Goal: Complete application form

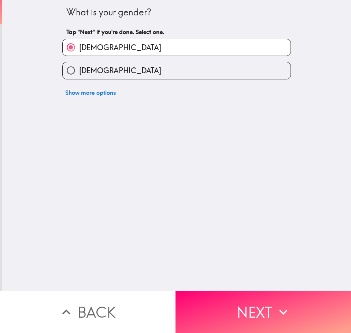
click at [206, 308] on button "Next" at bounding box center [264, 312] width 176 height 42
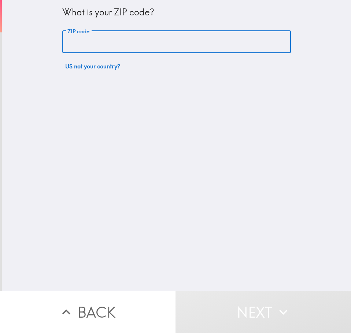
click at [133, 41] on input "ZIP code" at bounding box center [176, 42] width 229 height 23
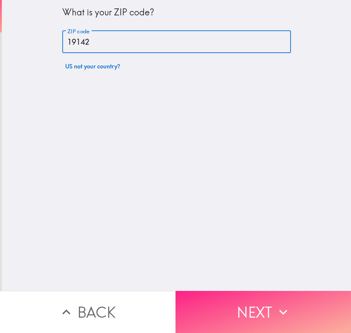
type input "19142"
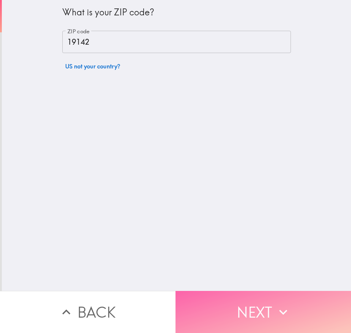
click at [228, 298] on button "Next" at bounding box center [264, 312] width 176 height 42
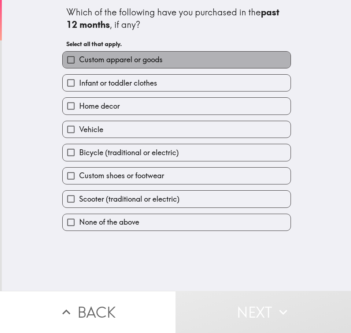
click at [90, 66] on label "Custom apparel or goods" at bounding box center [177, 60] width 228 height 16
click at [79, 66] on input "Custom apparel or goods" at bounding box center [71, 60] width 16 height 16
checkbox input "true"
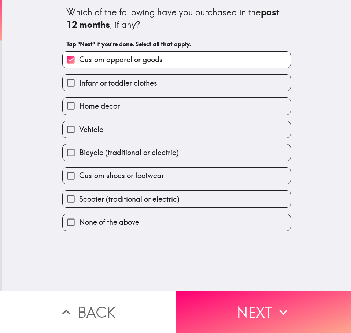
click at [108, 88] on span "Infant or toddler clothes" at bounding box center [118, 83] width 78 height 10
click at [79, 88] on input "Infant or toddler clothes" at bounding box center [71, 83] width 16 height 16
checkbox input "true"
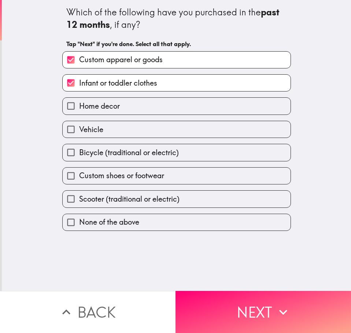
click at [112, 108] on span "Home decor" at bounding box center [99, 106] width 41 height 10
click at [79, 108] on input "Home decor" at bounding box center [71, 106] width 16 height 16
checkbox input "true"
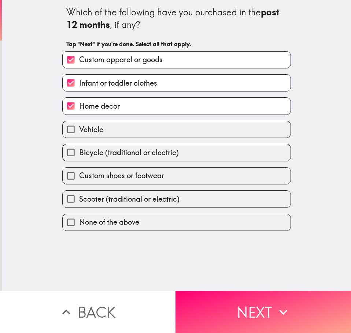
click at [115, 133] on label "Vehicle" at bounding box center [177, 129] width 228 height 16
click at [79, 133] on input "Vehicle" at bounding box center [71, 129] width 16 height 16
checkbox input "true"
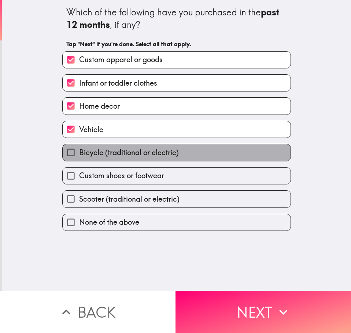
click at [122, 153] on span "Bicycle (traditional or electric)" at bounding box center [129, 153] width 100 height 10
click at [79, 153] on input "Bicycle (traditional or electric)" at bounding box center [71, 152] width 16 height 16
checkbox input "true"
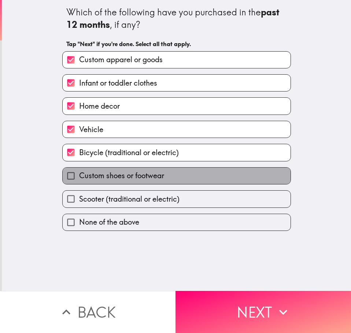
click at [135, 175] on span "Custom shoes or footwear" at bounding box center [121, 176] width 85 height 10
click at [79, 175] on input "Custom shoes or footwear" at bounding box center [71, 176] width 16 height 16
checkbox input "true"
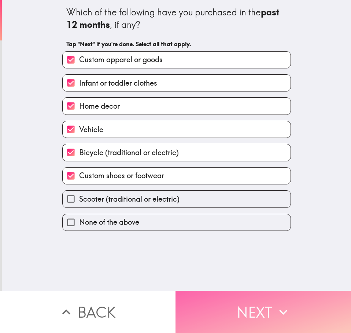
click at [233, 299] on button "Next" at bounding box center [264, 312] width 176 height 42
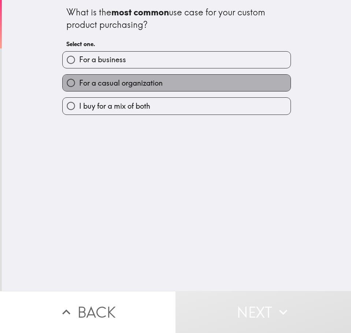
click at [126, 87] on span "For a casual organization" at bounding box center [121, 83] width 84 height 10
click at [79, 87] on input "For a casual organization" at bounding box center [71, 83] width 16 height 16
radio input "true"
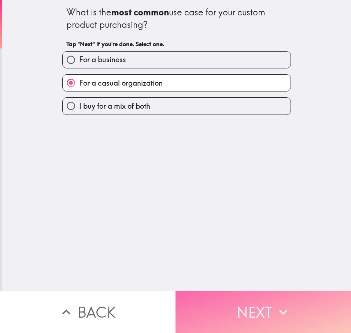
click at [226, 301] on button "Next" at bounding box center [264, 312] width 176 height 42
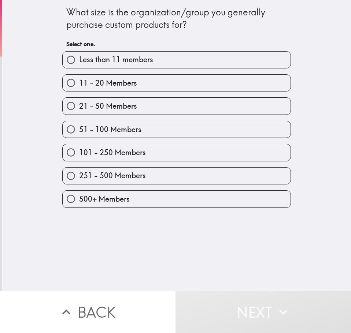
click at [130, 156] on span "101 - 250 Members" at bounding box center [112, 153] width 67 height 10
click at [79, 156] on input "101 - 250 Members" at bounding box center [71, 152] width 16 height 16
radio input "true"
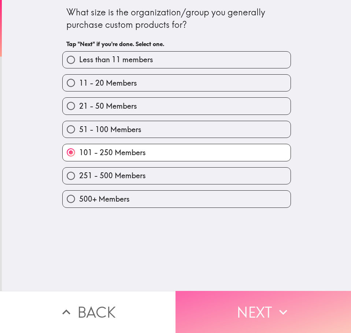
click at [224, 301] on button "Next" at bounding box center [264, 312] width 176 height 42
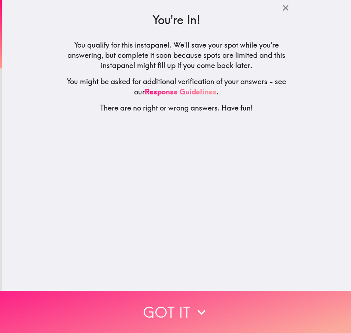
click at [186, 306] on button "Got it" at bounding box center [175, 312] width 351 height 42
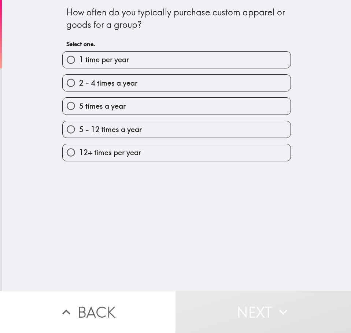
click at [133, 86] on span "2 - 4 times a year" at bounding box center [108, 83] width 58 height 10
click at [79, 86] on input "2 - 4 times a year" at bounding box center [71, 83] width 16 height 16
radio input "true"
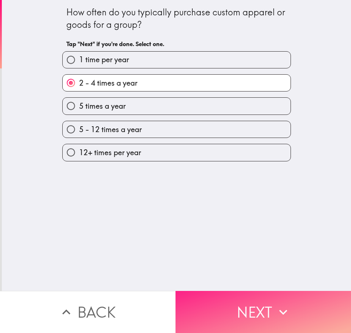
click at [225, 298] on button "Next" at bounding box center [264, 312] width 176 height 42
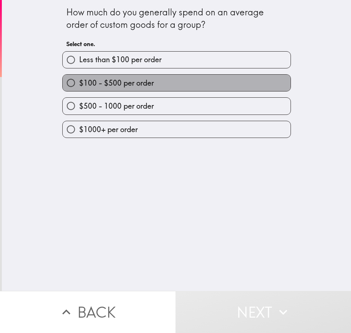
click at [137, 86] on span "$100 - $500 per order" at bounding box center [116, 83] width 75 height 10
click at [79, 86] on input "$100 - $500 per order" at bounding box center [71, 83] width 16 height 16
radio input "true"
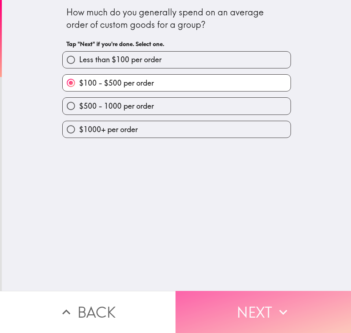
click at [238, 299] on button "Next" at bounding box center [264, 312] width 176 height 42
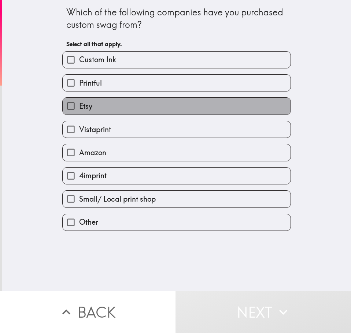
click at [109, 107] on label "Etsy" at bounding box center [177, 106] width 228 height 16
click at [79, 107] on input "Etsy" at bounding box center [71, 106] width 16 height 16
checkbox input "true"
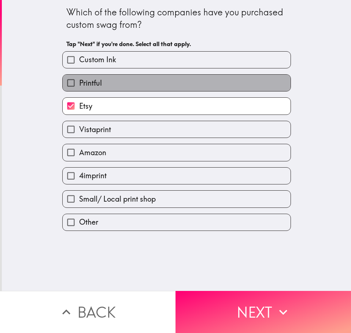
click at [109, 84] on label "Printful" at bounding box center [177, 83] width 228 height 16
click at [79, 84] on input "Printful" at bounding box center [71, 83] width 16 height 16
checkbox input "true"
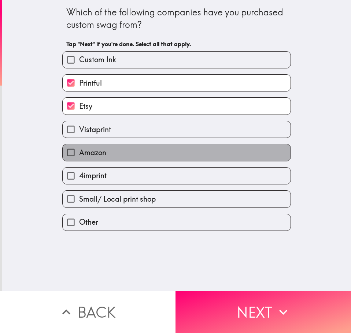
click at [112, 156] on label "Amazon" at bounding box center [177, 152] width 228 height 16
click at [79, 156] on input "Amazon" at bounding box center [71, 152] width 16 height 16
checkbox input "true"
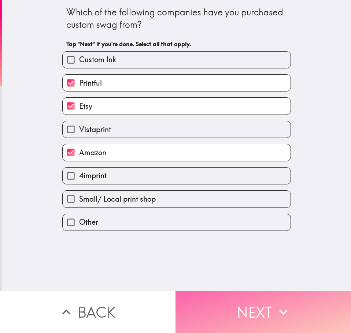
click at [231, 301] on button "Next" at bounding box center [264, 312] width 176 height 42
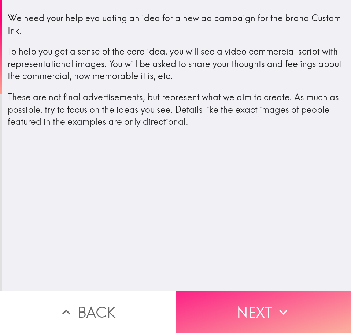
click at [231, 305] on button "Next" at bounding box center [264, 312] width 176 height 42
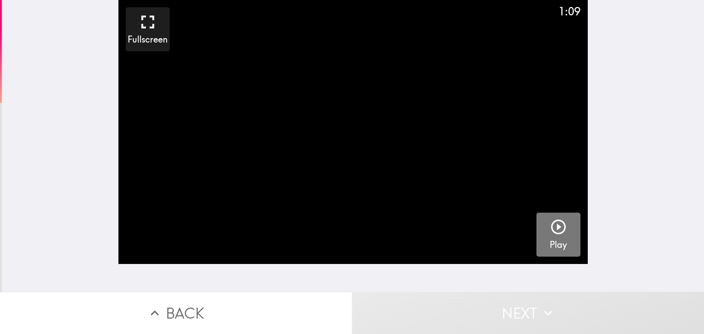
click at [351, 229] on icon "button" at bounding box center [558, 227] width 18 height 18
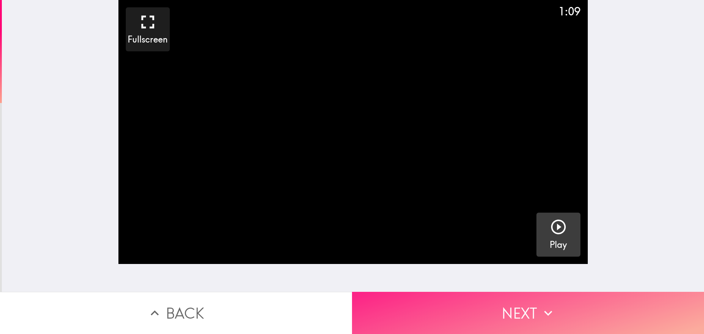
click at [351, 301] on button "Next" at bounding box center [528, 313] width 352 height 42
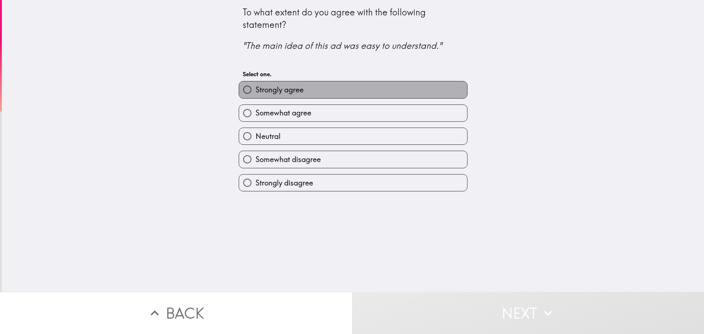
click at [338, 89] on label "Strongly agree" at bounding box center [353, 89] width 228 height 16
click at [255, 89] on input "Strongly agree" at bounding box center [247, 89] width 16 height 16
radio input "true"
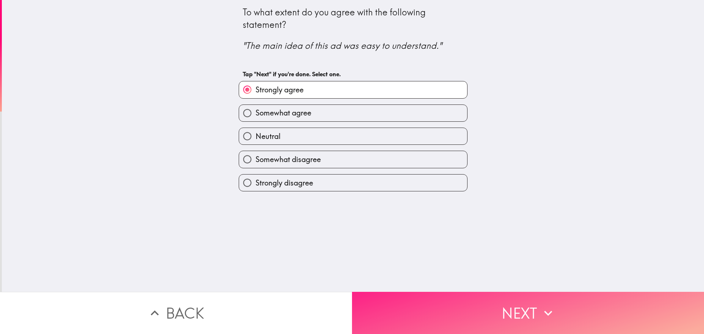
click at [351, 303] on button "Next" at bounding box center [528, 313] width 352 height 42
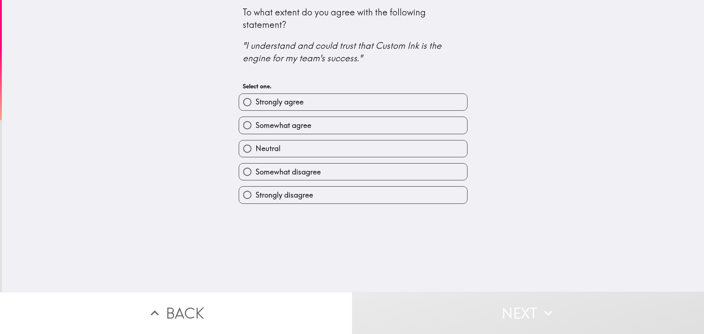
click at [351, 102] on label "Strongly agree" at bounding box center [353, 102] width 228 height 16
click at [255, 102] on input "Strongly agree" at bounding box center [247, 102] width 16 height 16
radio input "true"
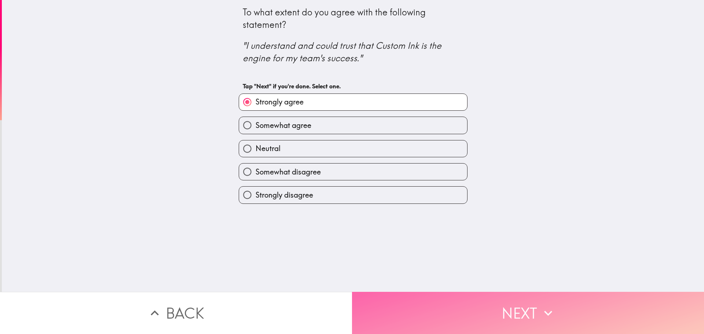
click at [351, 300] on button "Next" at bounding box center [528, 313] width 352 height 42
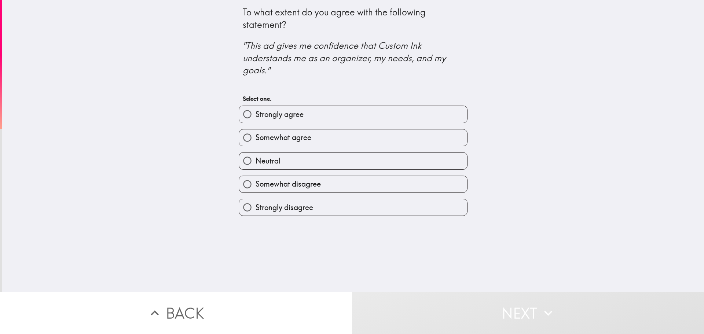
click at [351, 107] on label "Strongly agree" at bounding box center [353, 114] width 228 height 16
click at [255, 107] on input "Strongly agree" at bounding box center [247, 114] width 16 height 16
radio input "true"
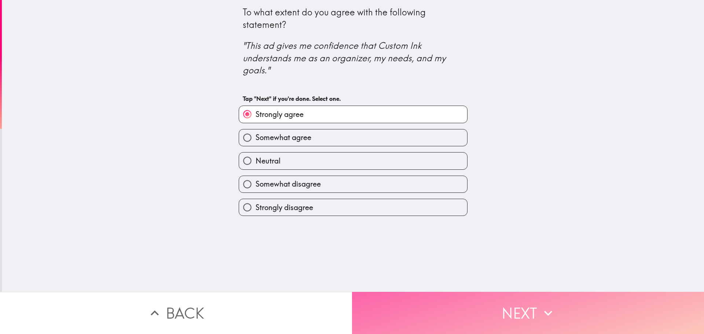
click at [351, 300] on button "Next" at bounding box center [528, 313] width 352 height 42
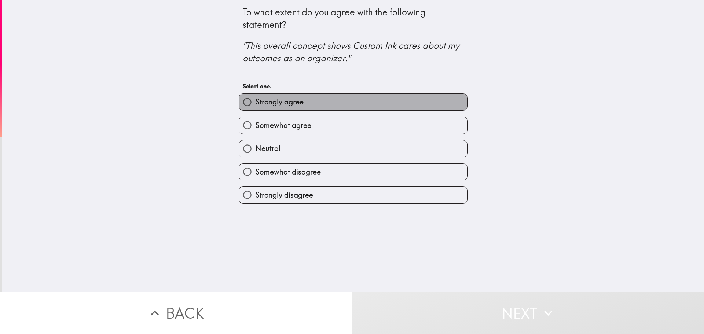
click at [351, 98] on label "Strongly agree" at bounding box center [353, 102] width 228 height 16
click at [255, 98] on input "Strongly agree" at bounding box center [247, 102] width 16 height 16
radio input "true"
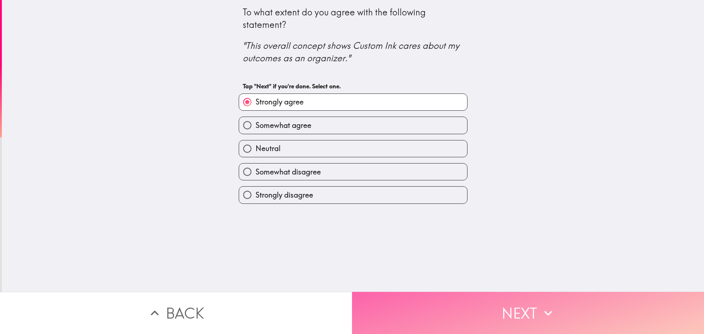
click at [351, 319] on button "Next" at bounding box center [528, 313] width 352 height 42
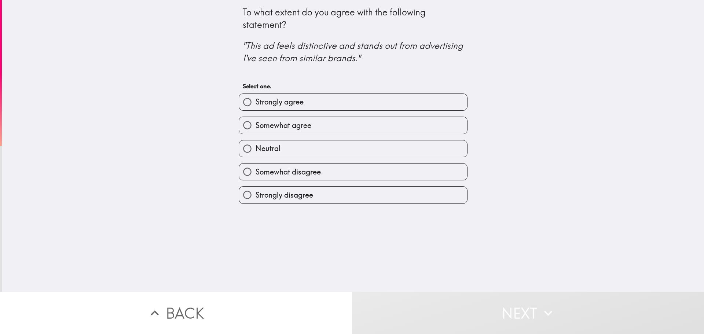
click at [351, 97] on label "Strongly agree" at bounding box center [353, 102] width 228 height 16
click at [255, 97] on input "Strongly agree" at bounding box center [247, 102] width 16 height 16
radio input "true"
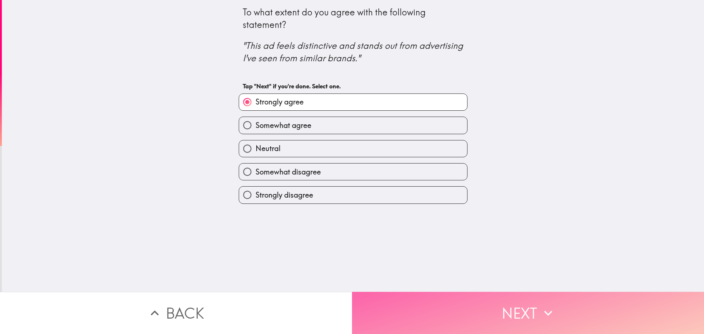
click at [351, 298] on button "Next" at bounding box center [528, 313] width 352 height 42
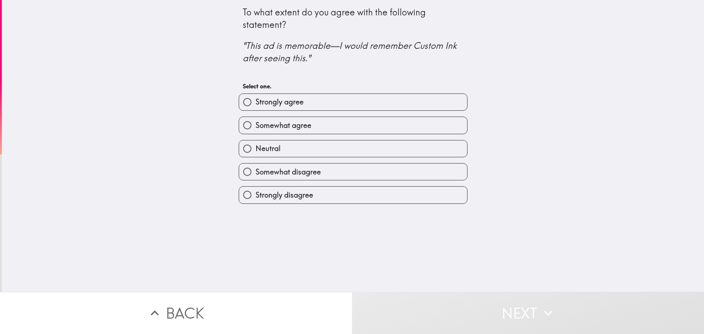
click at [351, 100] on label "Strongly agree" at bounding box center [353, 102] width 228 height 16
click at [255, 100] on input "Strongly agree" at bounding box center [247, 102] width 16 height 16
radio input "true"
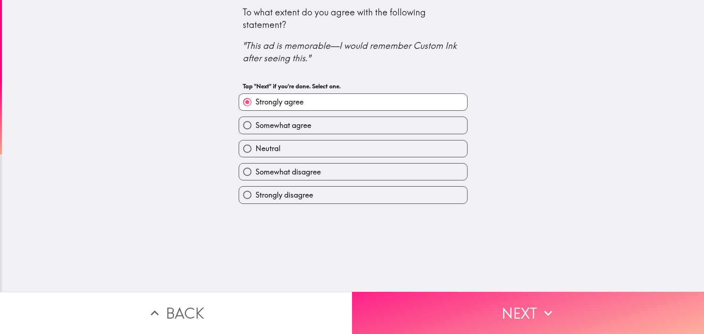
click at [351, 296] on button "Next" at bounding box center [528, 313] width 352 height 42
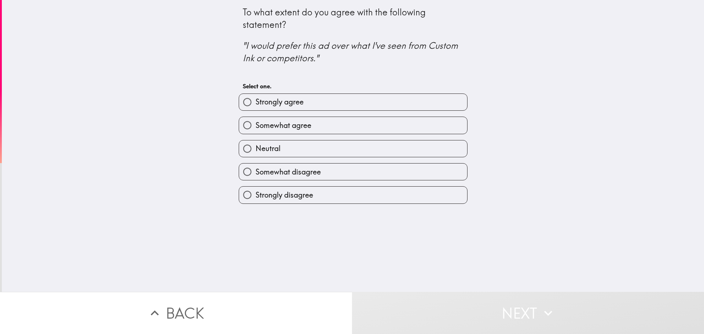
click at [351, 103] on label "Strongly agree" at bounding box center [353, 102] width 228 height 16
click at [255, 103] on input "Strongly agree" at bounding box center [247, 102] width 16 height 16
radio input "true"
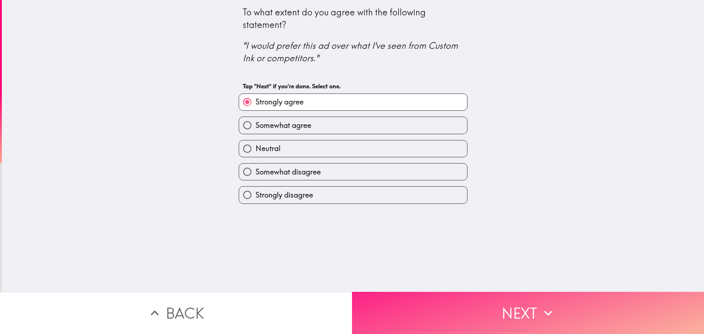
click at [351, 295] on button "Next" at bounding box center [528, 313] width 352 height 42
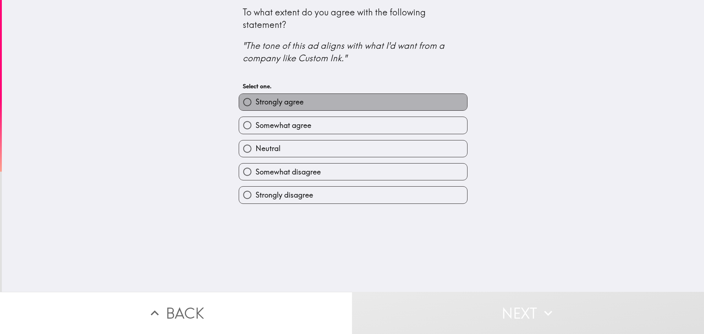
click at [351, 106] on label "Strongly agree" at bounding box center [353, 102] width 228 height 16
click at [255, 106] on input "Strongly agree" at bounding box center [247, 102] width 16 height 16
radio input "true"
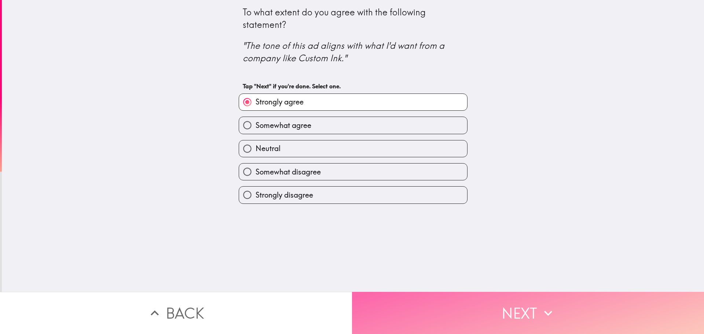
click at [351, 300] on button "Next" at bounding box center [528, 313] width 352 height 42
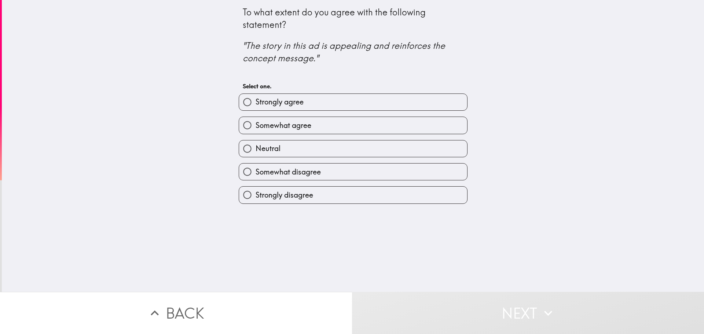
click at [351, 92] on div "Strongly agree" at bounding box center [350, 99] width 235 height 23
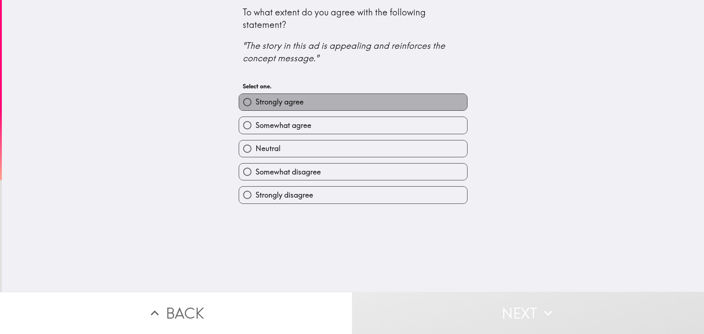
click at [351, 101] on label "Strongly agree" at bounding box center [353, 102] width 228 height 16
click at [255, 101] on input "Strongly agree" at bounding box center [247, 102] width 16 height 16
radio input "true"
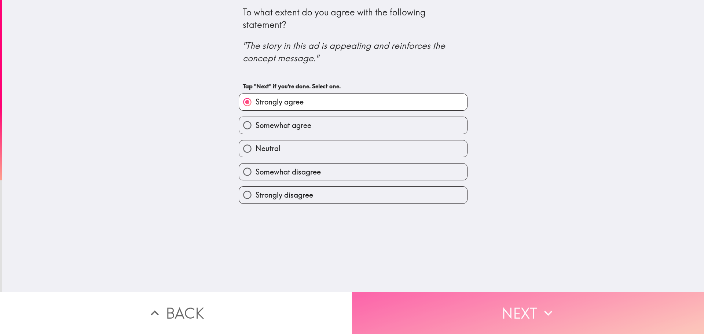
click at [351, 296] on button "Next" at bounding box center [528, 313] width 352 height 42
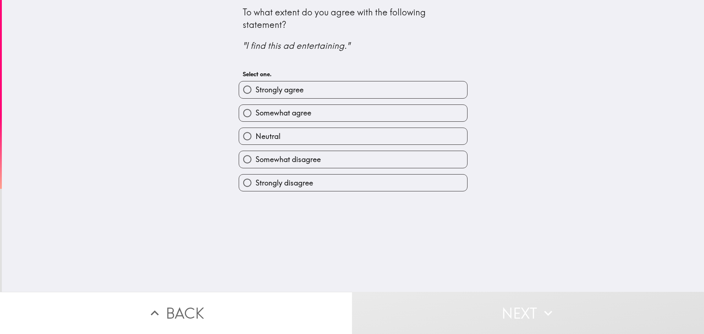
click at [351, 93] on label "Strongly agree" at bounding box center [353, 89] width 228 height 16
click at [255, 93] on input "Strongly agree" at bounding box center [247, 89] width 16 height 16
radio input "true"
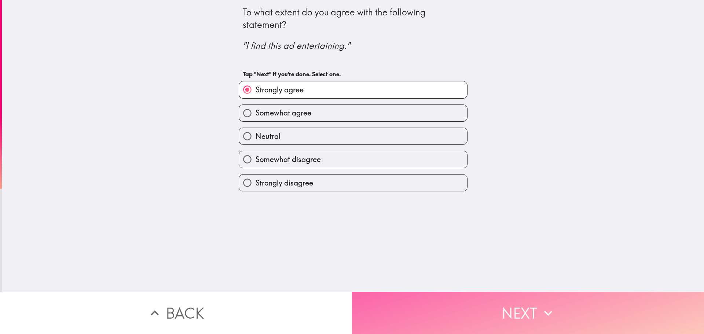
click at [351, 292] on button "Next" at bounding box center [528, 313] width 352 height 42
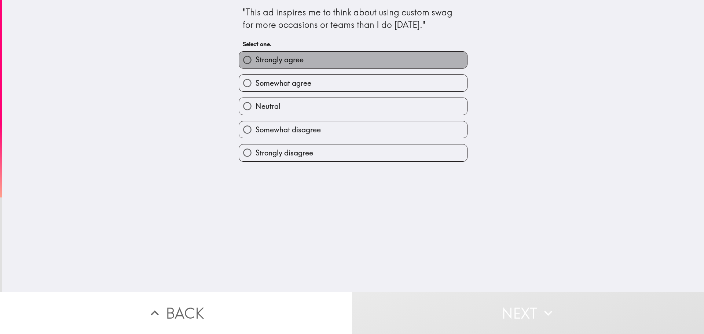
click at [351, 59] on label "Strongly agree" at bounding box center [353, 60] width 228 height 16
click at [255, 59] on input "Strongly agree" at bounding box center [247, 60] width 16 height 16
radio input "true"
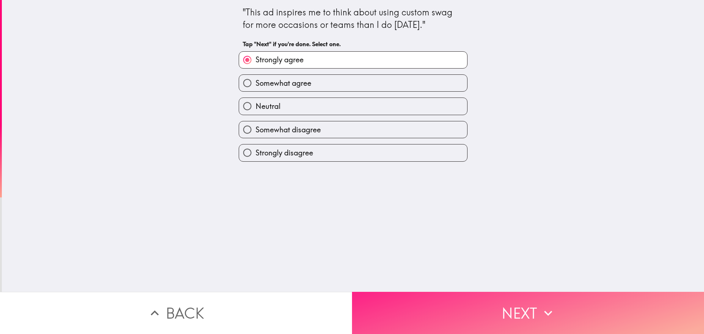
click at [351, 301] on button "Next" at bounding box center [528, 313] width 352 height 42
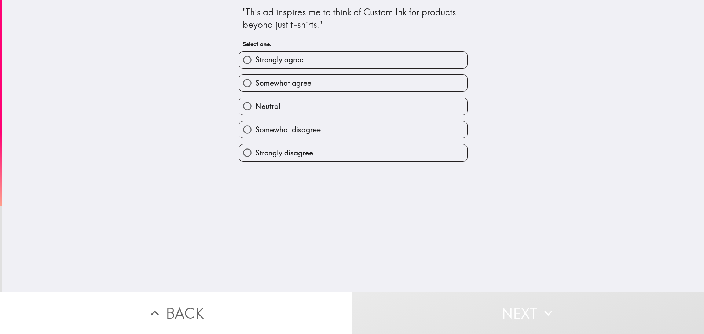
click at [351, 78] on label "Somewhat agree" at bounding box center [353, 83] width 228 height 16
click at [255, 78] on input "Somewhat agree" at bounding box center [247, 83] width 16 height 16
radio input "true"
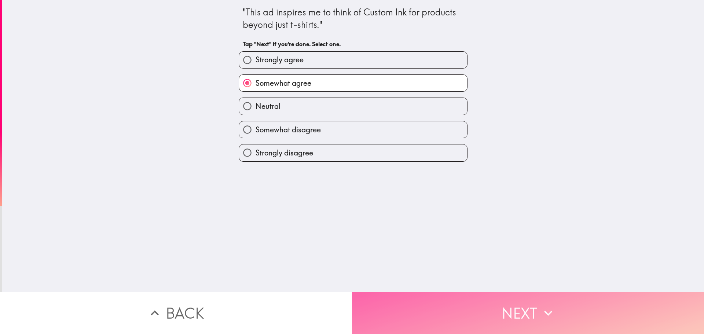
click at [351, 295] on button "Next" at bounding box center [528, 313] width 352 height 42
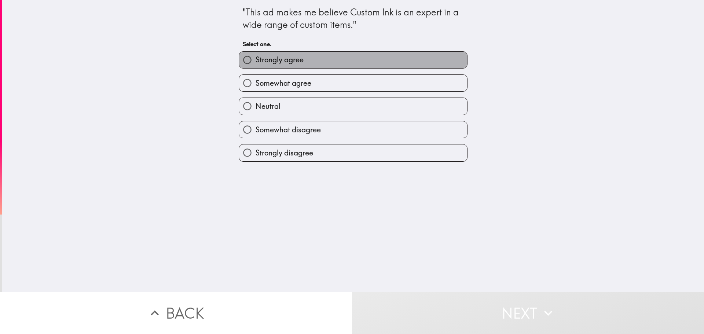
click at [351, 63] on label "Strongly agree" at bounding box center [353, 60] width 228 height 16
click at [255, 63] on input "Strongly agree" at bounding box center [247, 60] width 16 height 16
radio input "true"
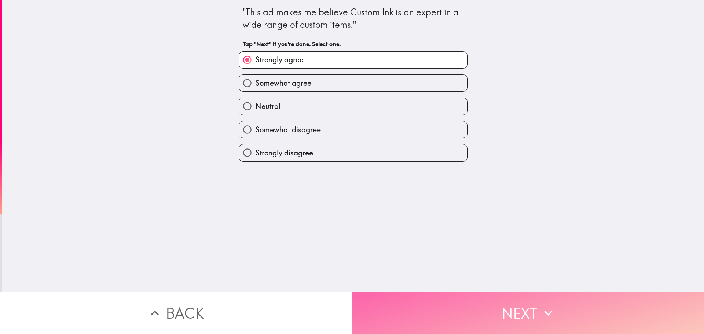
click at [351, 299] on button "Next" at bounding box center [528, 313] width 352 height 42
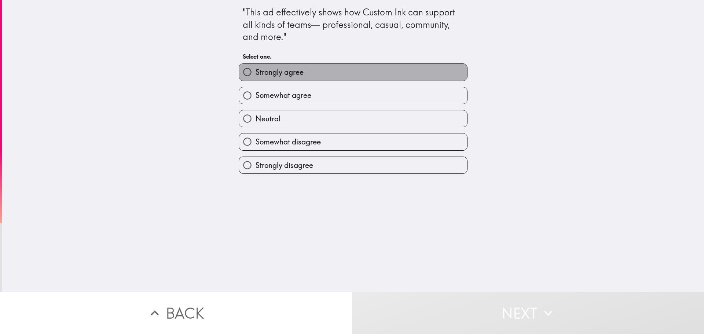
click at [351, 76] on label "Strongly agree" at bounding box center [353, 72] width 228 height 16
click at [255, 76] on input "Strongly agree" at bounding box center [247, 72] width 16 height 16
radio input "true"
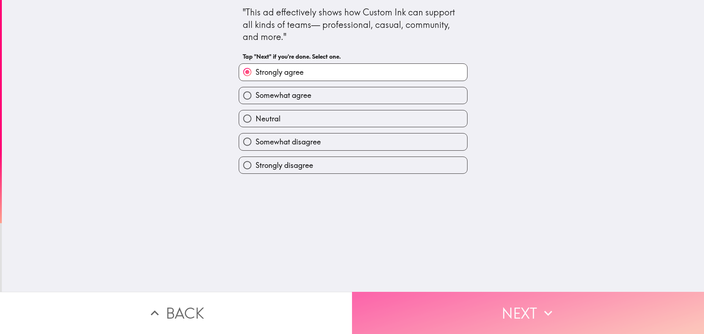
click at [351, 296] on button "Next" at bounding box center [528, 313] width 352 height 42
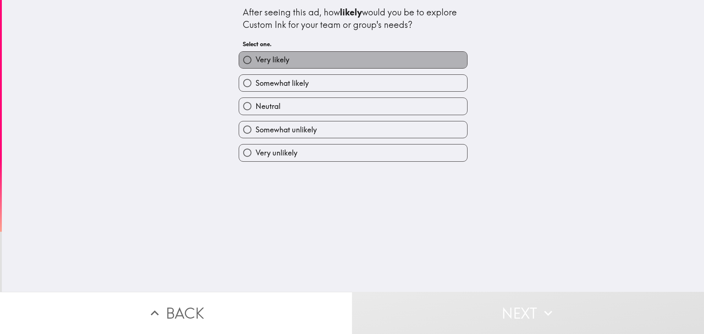
click at [351, 60] on label "Very likely" at bounding box center [353, 60] width 228 height 16
click at [255, 60] on input "Very likely" at bounding box center [247, 60] width 16 height 16
radio input "true"
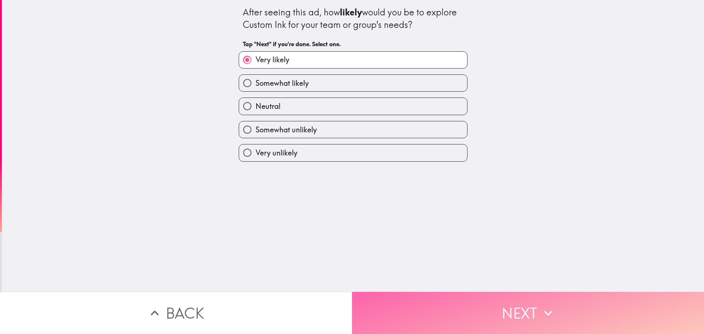
click at [351, 306] on button "Next" at bounding box center [528, 313] width 352 height 42
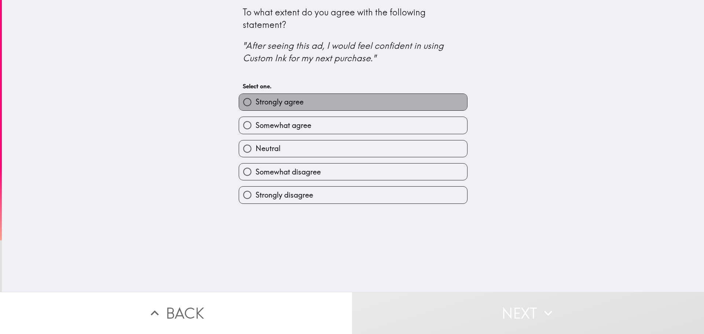
click at [351, 103] on label "Strongly agree" at bounding box center [353, 102] width 228 height 16
click at [255, 103] on input "Strongly agree" at bounding box center [247, 102] width 16 height 16
radio input "true"
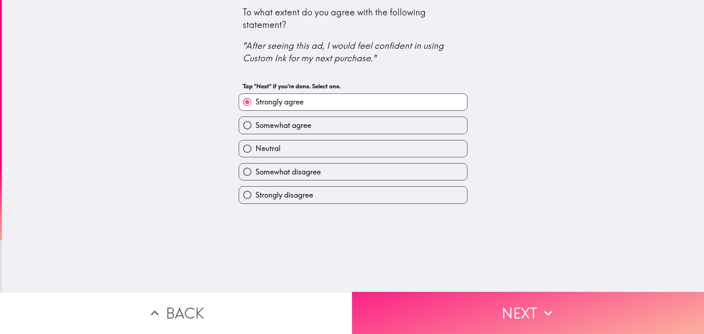
click at [351, 296] on button "Next" at bounding box center [528, 313] width 352 height 42
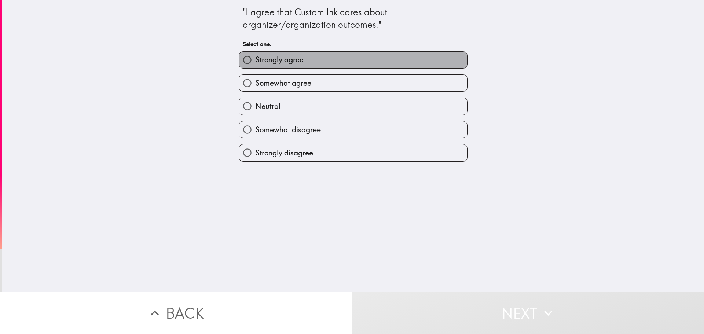
click at [343, 58] on label "Strongly agree" at bounding box center [353, 60] width 228 height 16
click at [255, 58] on input "Strongly agree" at bounding box center [247, 60] width 16 height 16
radio input "true"
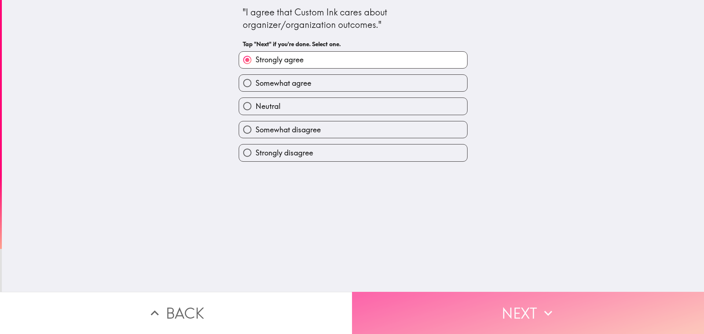
click at [351, 299] on button "Next" at bounding box center [528, 313] width 352 height 42
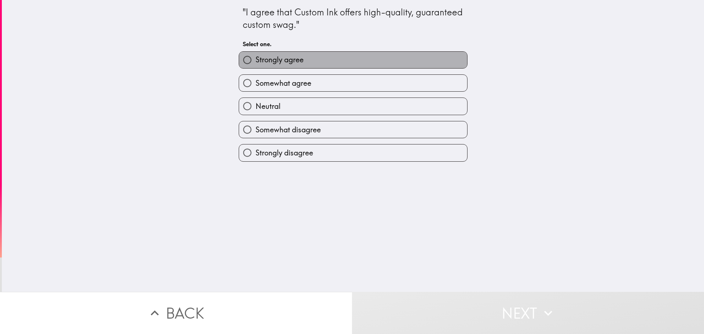
click at [351, 59] on label "Strongly agree" at bounding box center [353, 60] width 228 height 16
click at [255, 59] on input "Strongly agree" at bounding box center [247, 60] width 16 height 16
radio input "true"
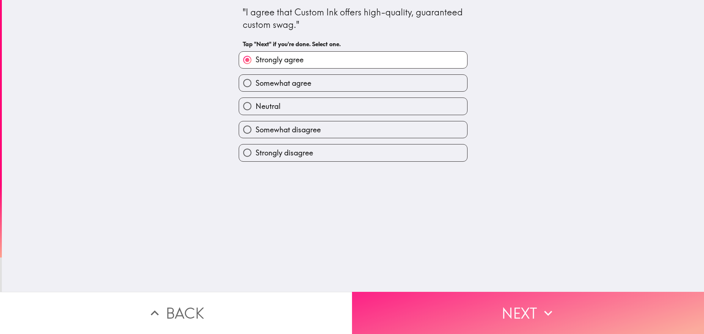
click at [351, 304] on button "Next" at bounding box center [528, 313] width 352 height 42
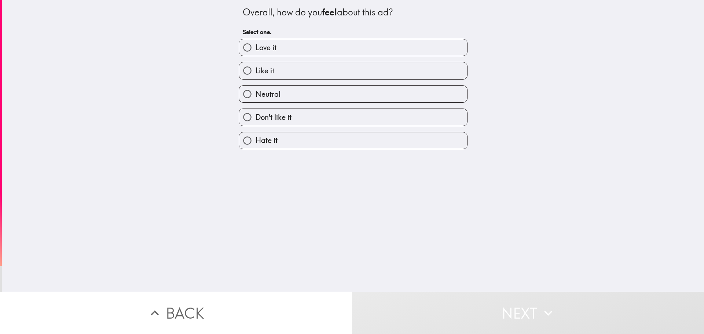
click at [342, 47] on label "Love it" at bounding box center [353, 47] width 228 height 16
click at [255, 47] on input "Love it" at bounding box center [247, 47] width 16 height 16
radio input "true"
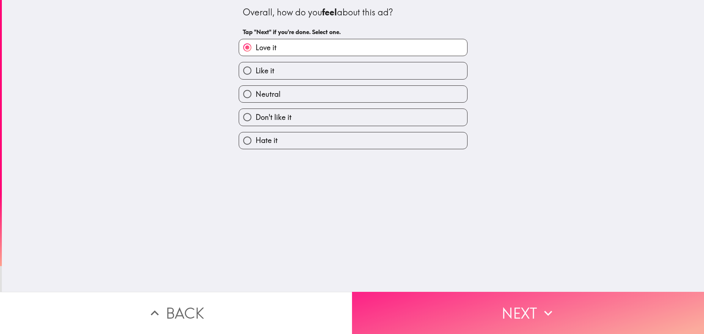
click at [351, 311] on button "Next" at bounding box center [528, 313] width 352 height 42
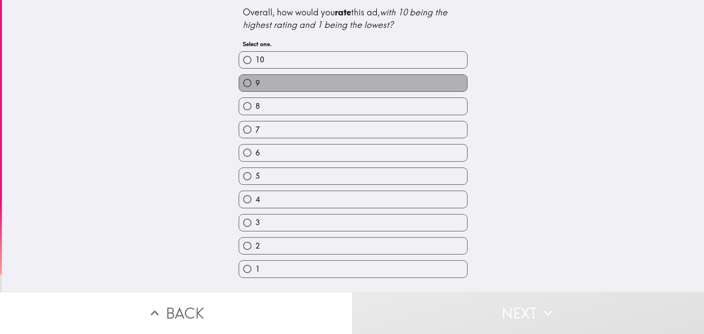
click at [351, 82] on label "9" at bounding box center [353, 83] width 228 height 16
click at [255, 82] on input "9" at bounding box center [247, 83] width 16 height 16
radio input "true"
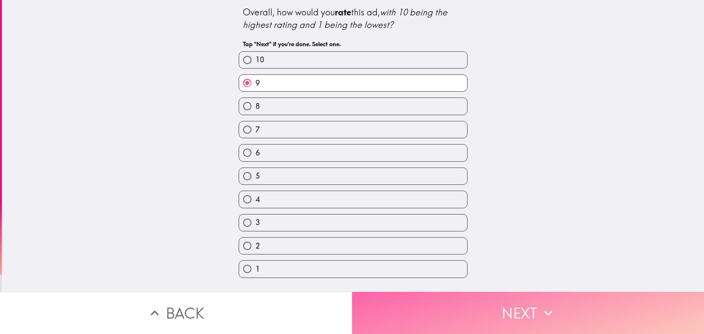
click at [351, 309] on button "Next" at bounding box center [528, 313] width 352 height 42
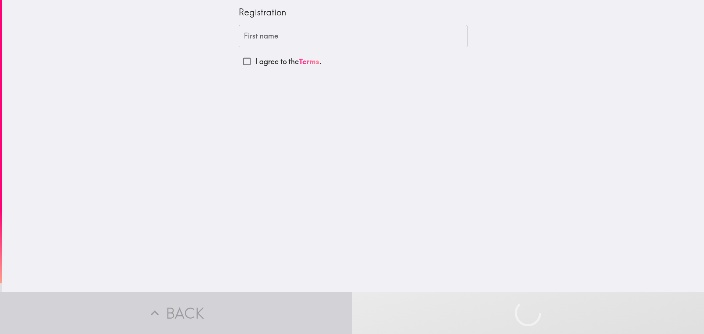
click at [272, 29] on input "First name" at bounding box center [353, 36] width 229 height 23
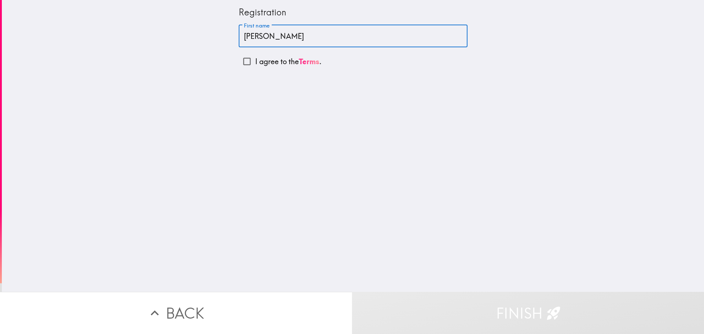
type input "[PERSON_NAME]"
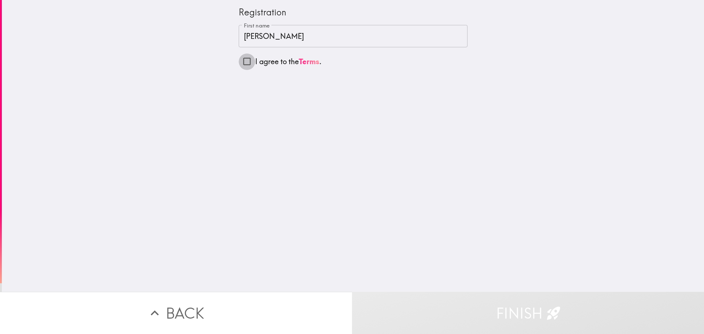
click at [245, 59] on input "I agree to the Terms ." at bounding box center [247, 61] width 16 height 16
checkbox input "true"
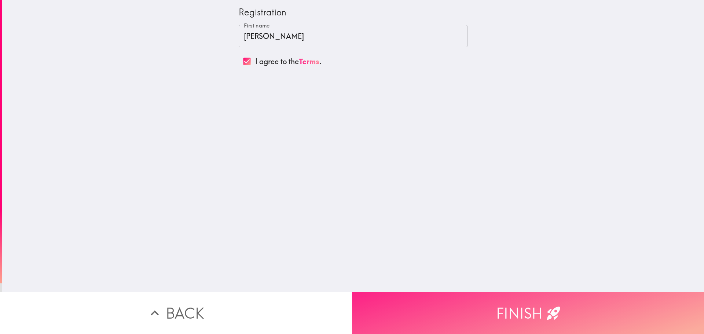
click at [351, 311] on button "Finish" at bounding box center [528, 313] width 352 height 42
